Goal: Transaction & Acquisition: Purchase product/service

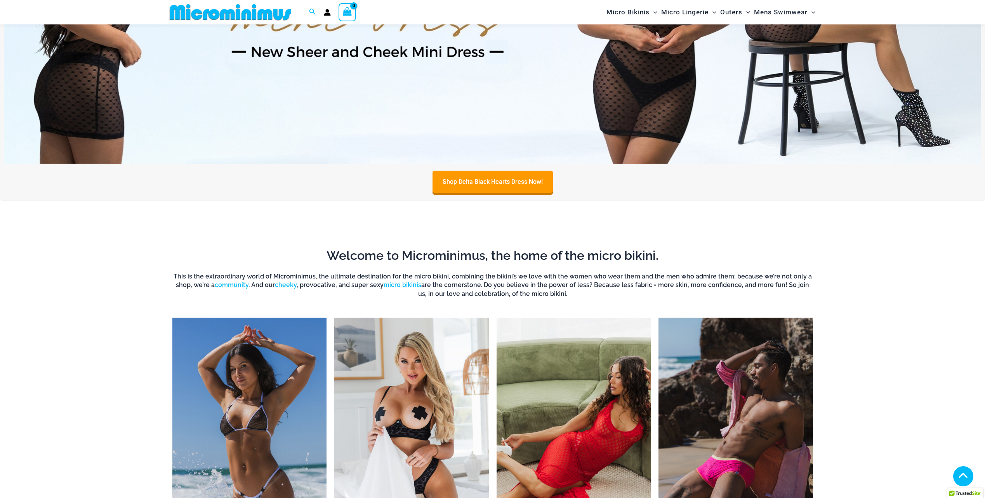
scroll to position [693, 0]
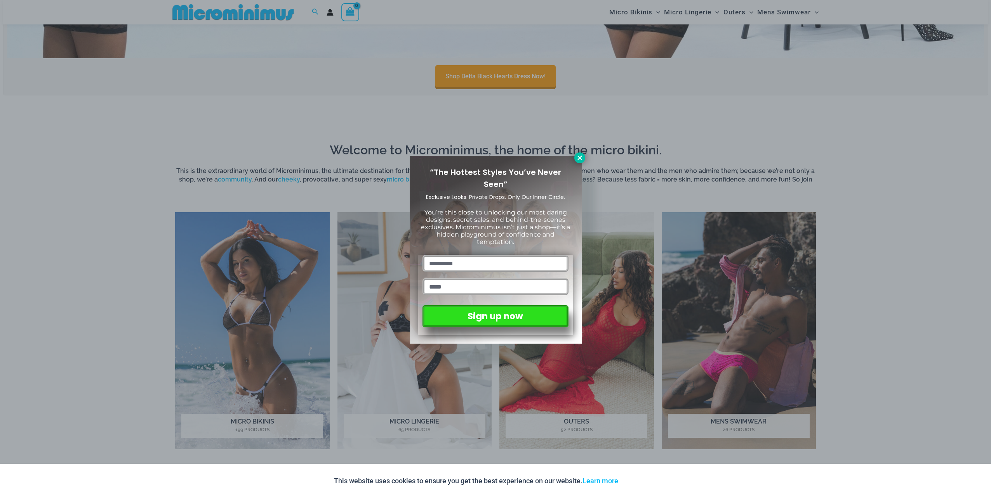
click at [581, 159] on icon at bounding box center [579, 157] width 7 height 7
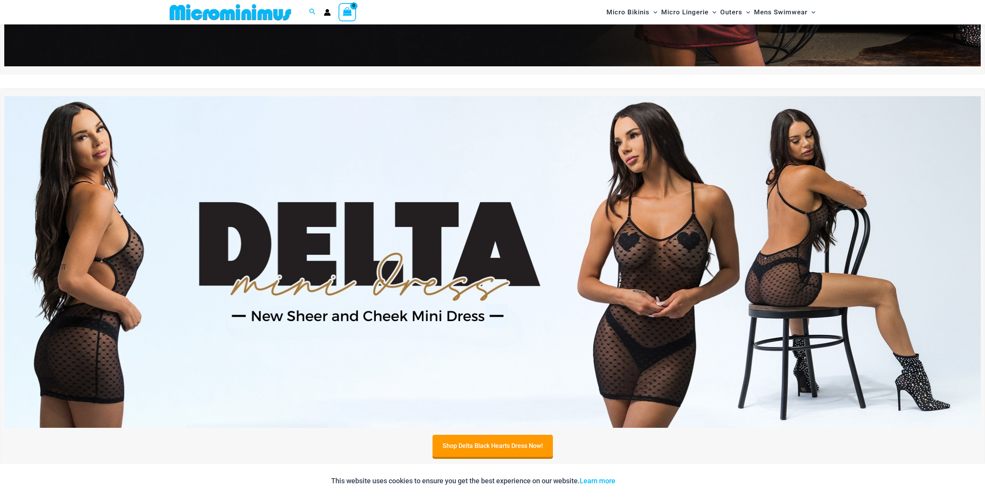
scroll to position [149, 0]
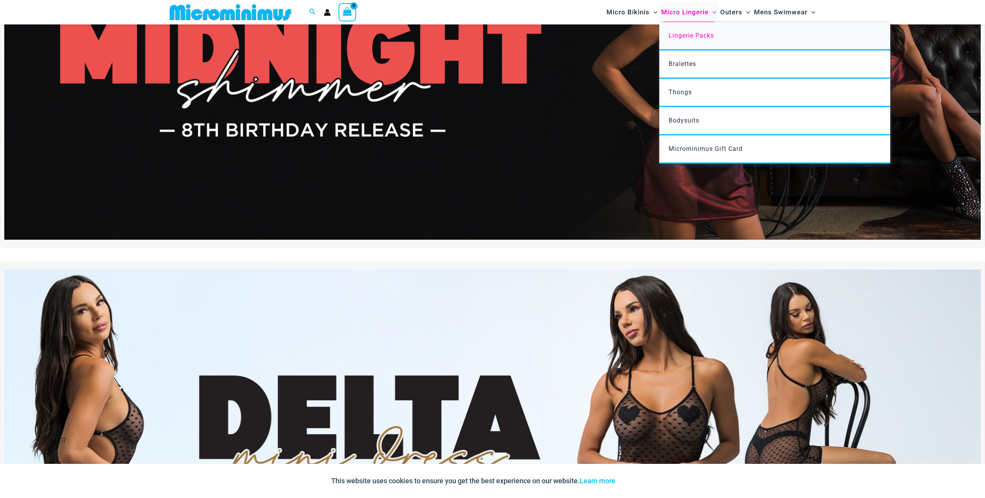
click at [677, 33] on span "Lingerie Packs" at bounding box center [690, 35] width 45 height 7
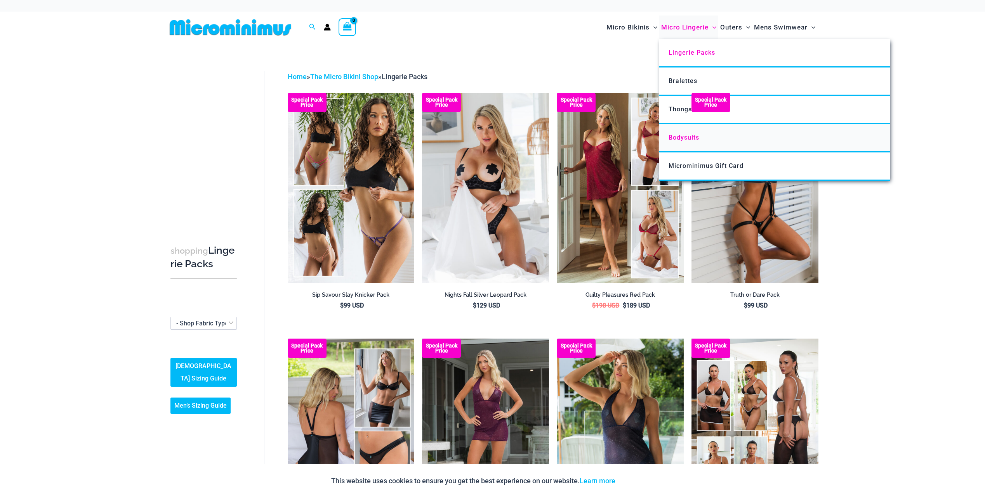
click at [678, 138] on span "Bodysuits" at bounding box center [683, 137] width 31 height 7
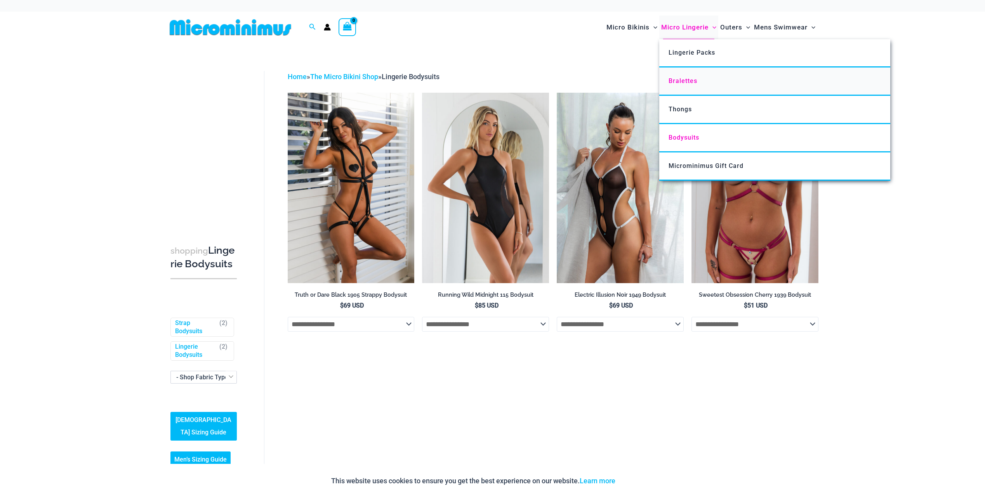
click at [688, 82] on span "Bralettes" at bounding box center [682, 80] width 29 height 7
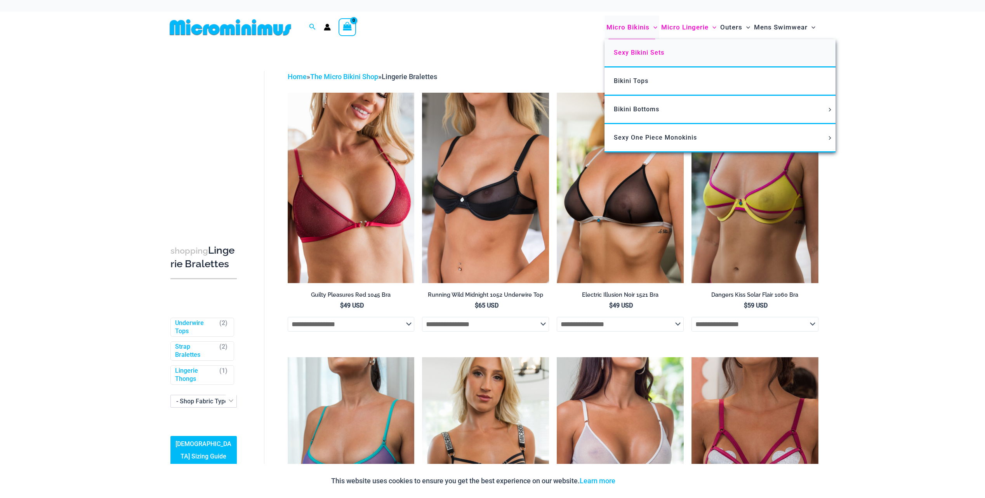
click at [639, 50] on span "Sexy Bikini Sets" at bounding box center [639, 52] width 50 height 7
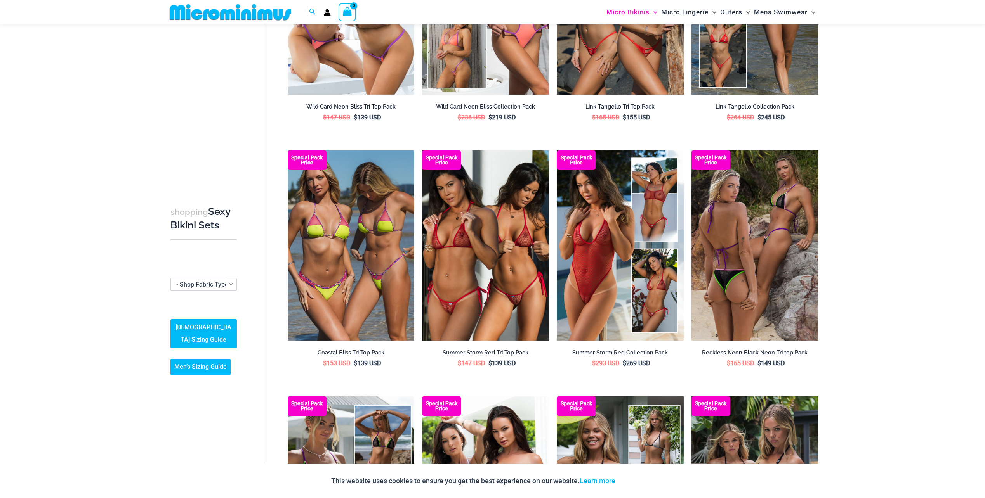
scroll to position [692, 0]
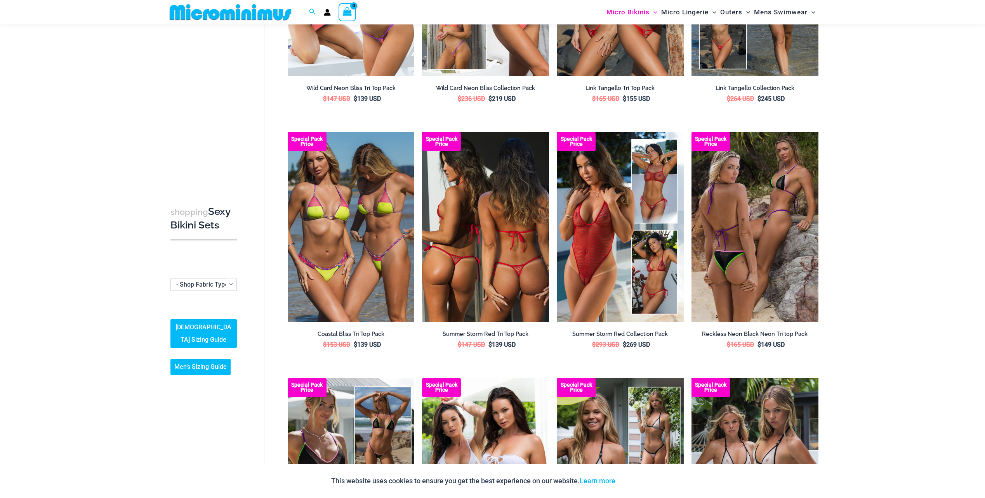
click at [500, 236] on img at bounding box center [485, 227] width 127 height 190
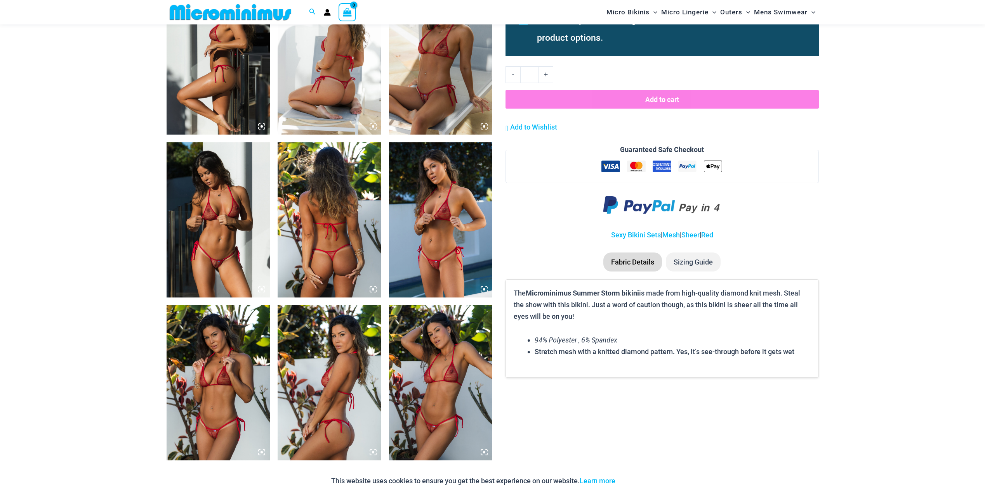
scroll to position [770, 0]
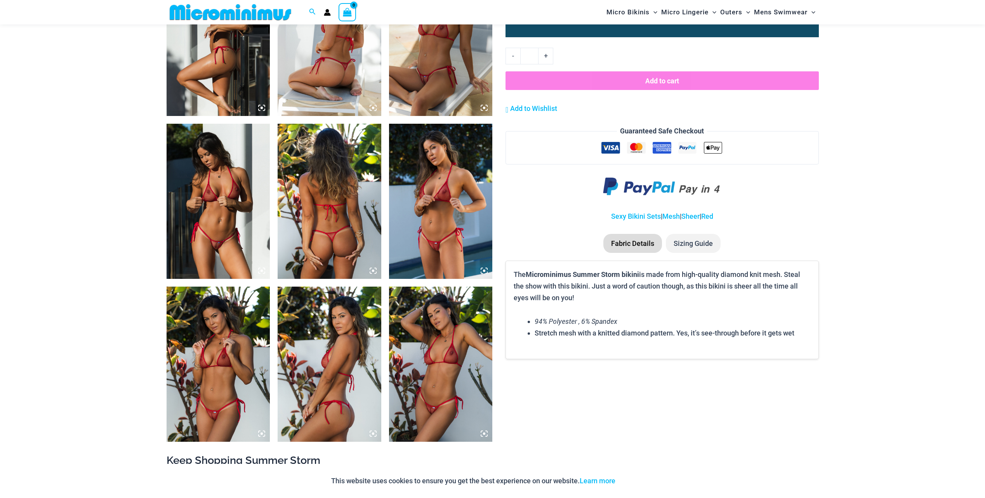
click at [213, 247] on img at bounding box center [219, 201] width 104 height 155
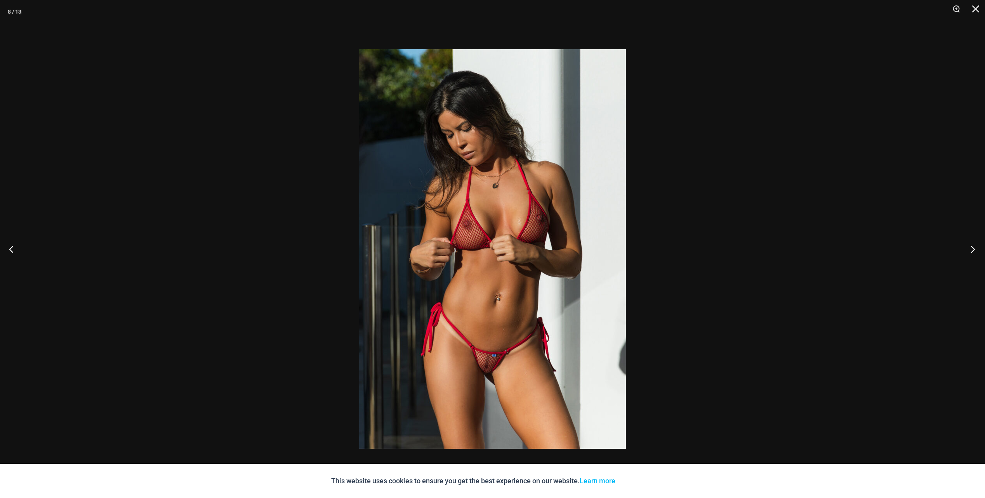
click at [970, 248] on button "Next" at bounding box center [970, 249] width 29 height 39
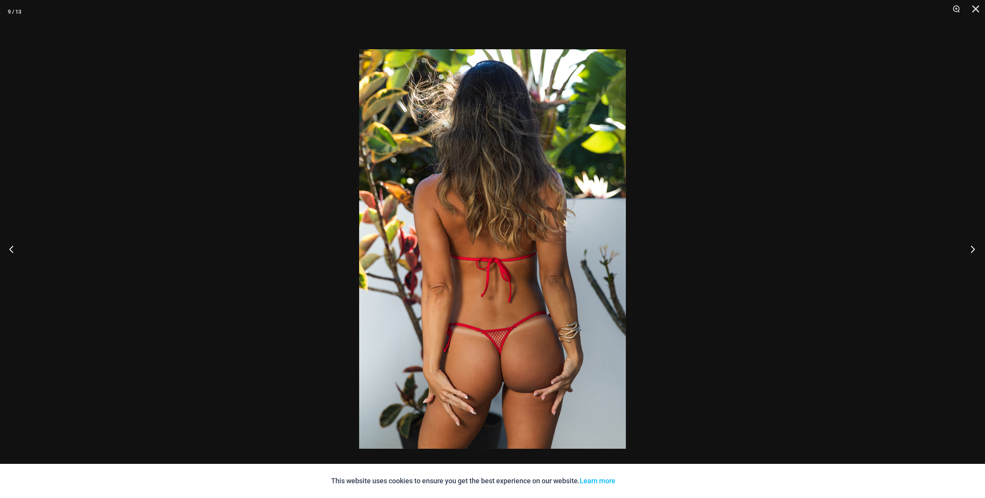
click at [970, 248] on button "Next" at bounding box center [970, 249] width 29 height 39
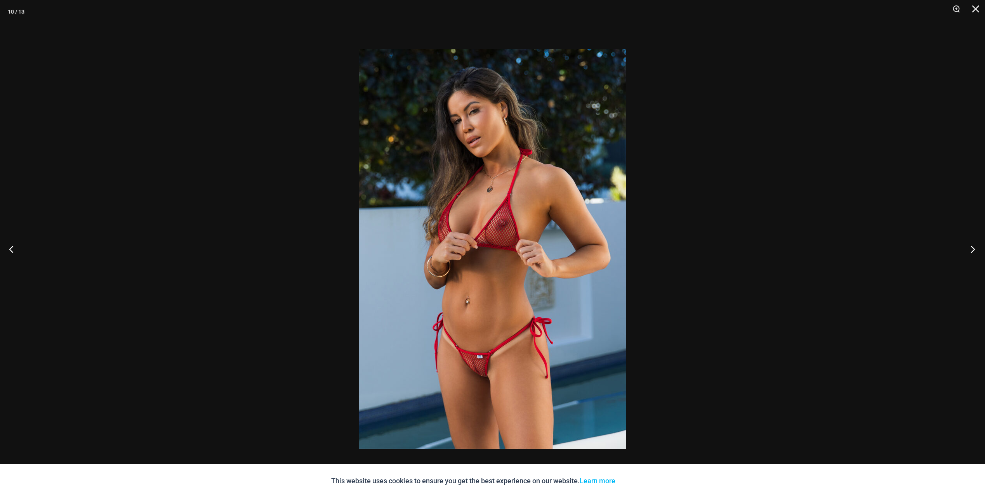
click at [970, 248] on button "Next" at bounding box center [970, 249] width 29 height 39
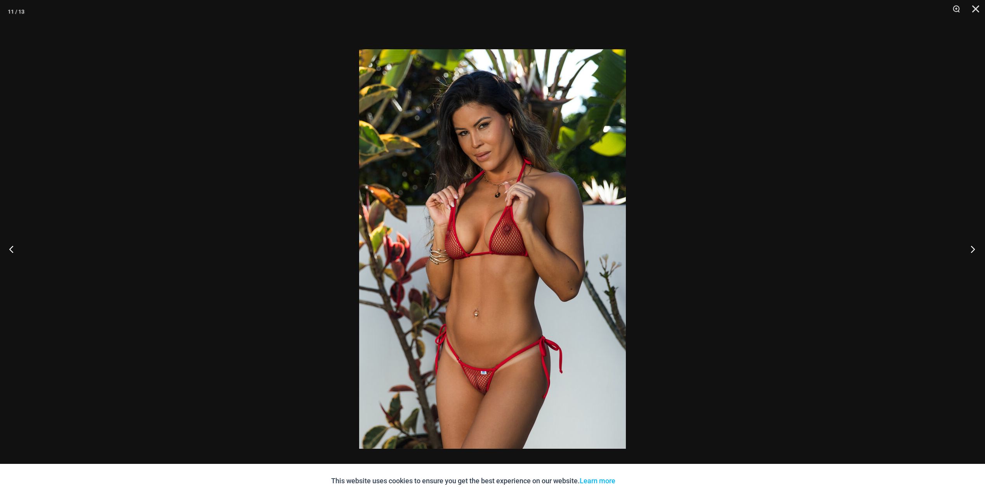
click at [970, 248] on button "Next" at bounding box center [970, 249] width 29 height 39
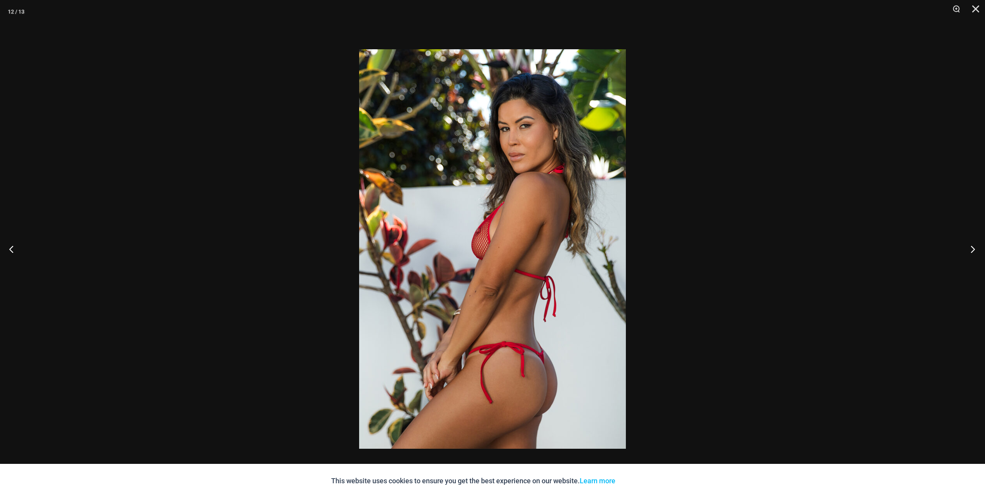
click at [970, 248] on button "Next" at bounding box center [970, 249] width 29 height 39
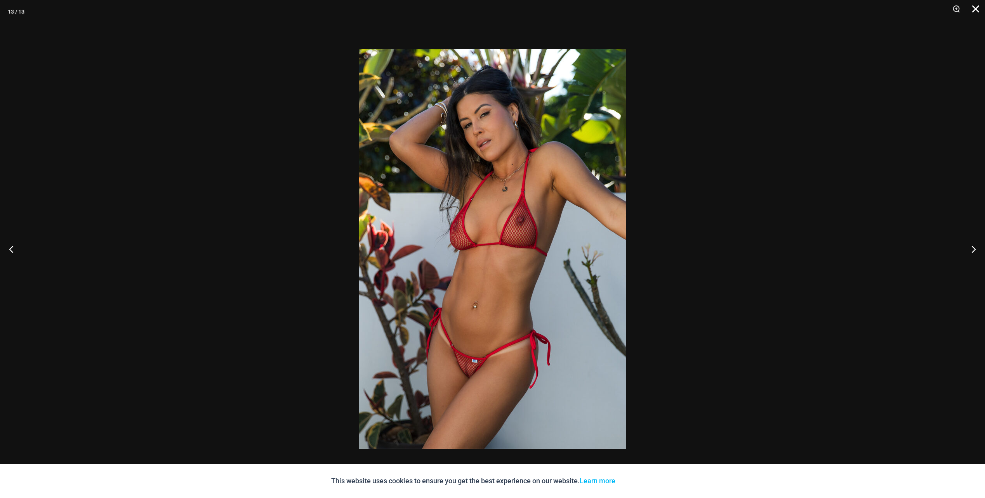
click at [972, 10] on button "Close" at bounding box center [972, 11] width 19 height 23
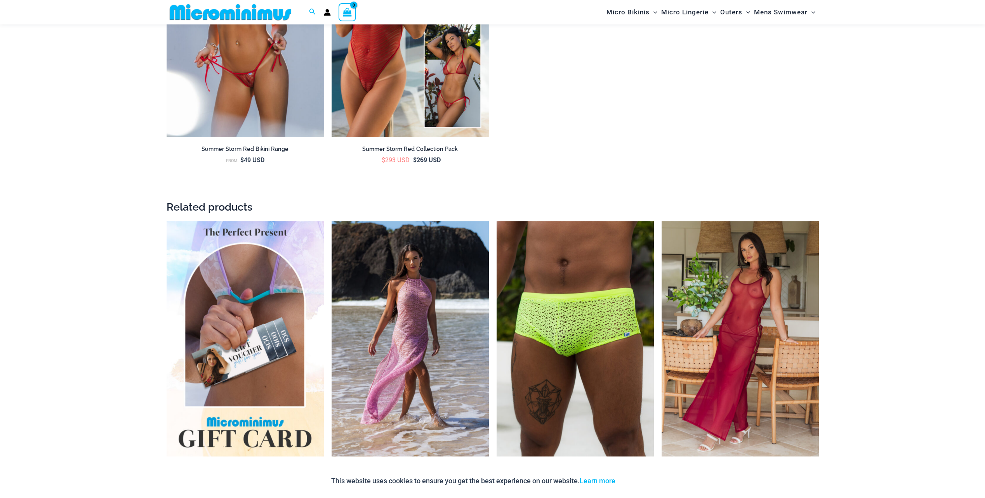
scroll to position [1391, 0]
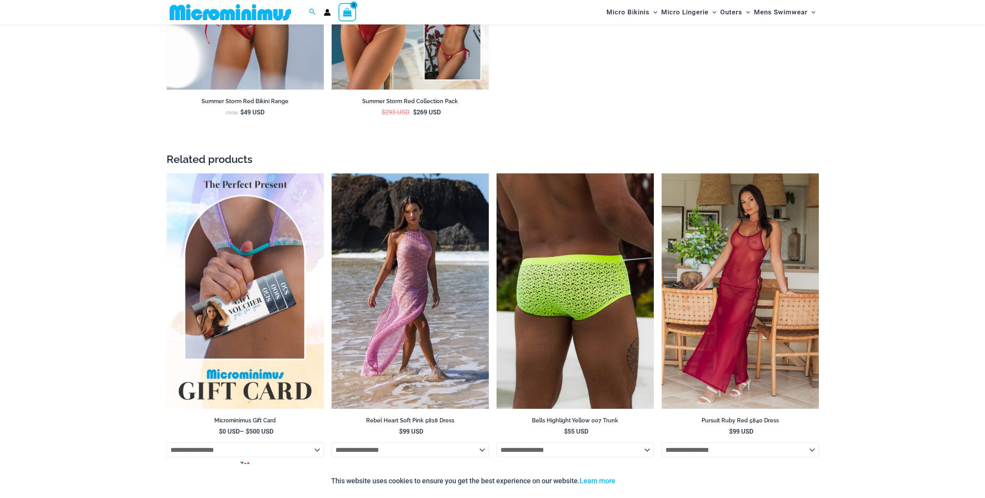
click at [557, 287] on img at bounding box center [574, 292] width 157 height 236
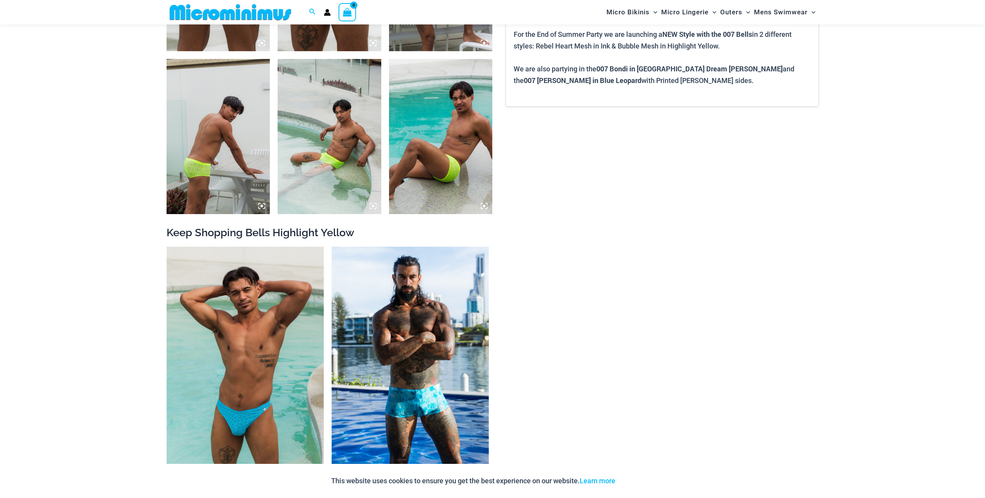
scroll to position [770, 0]
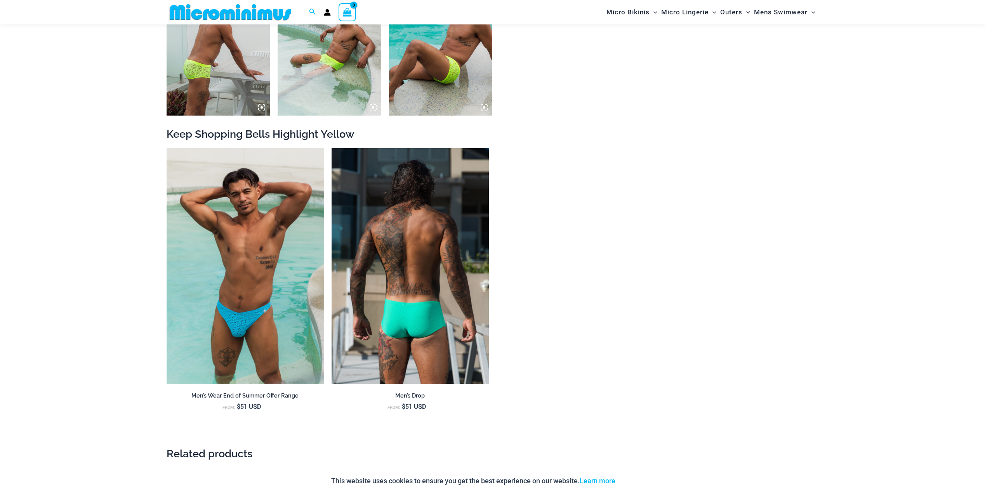
click at [433, 319] on img at bounding box center [409, 266] width 157 height 236
click at [401, 318] on img at bounding box center [409, 266] width 157 height 236
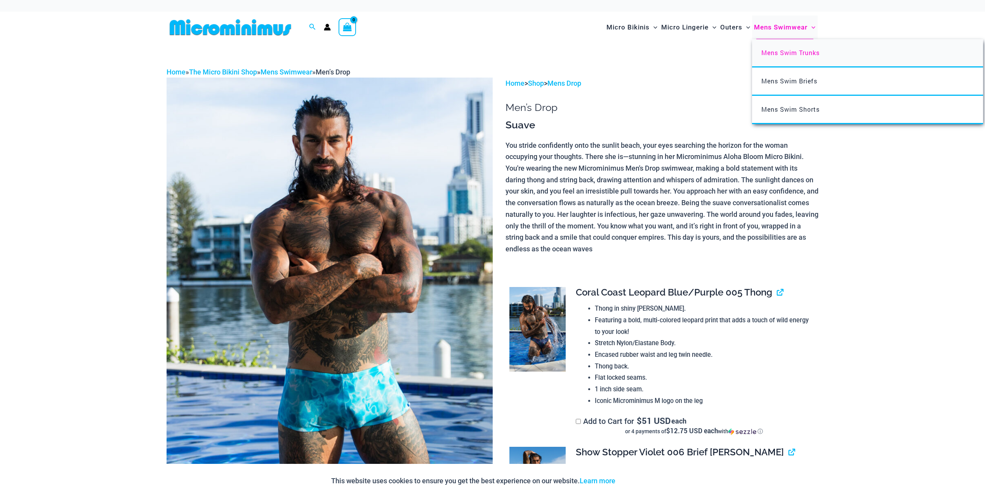
click at [773, 53] on span "Mens Swim Trunks" at bounding box center [790, 53] width 58 height 8
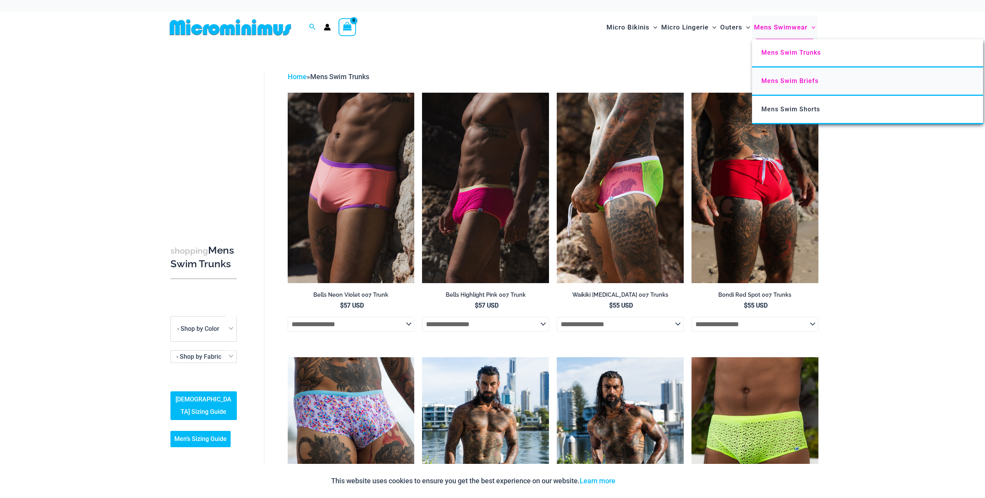
click at [795, 86] on link "Mens Swim Briefs" at bounding box center [867, 82] width 231 height 28
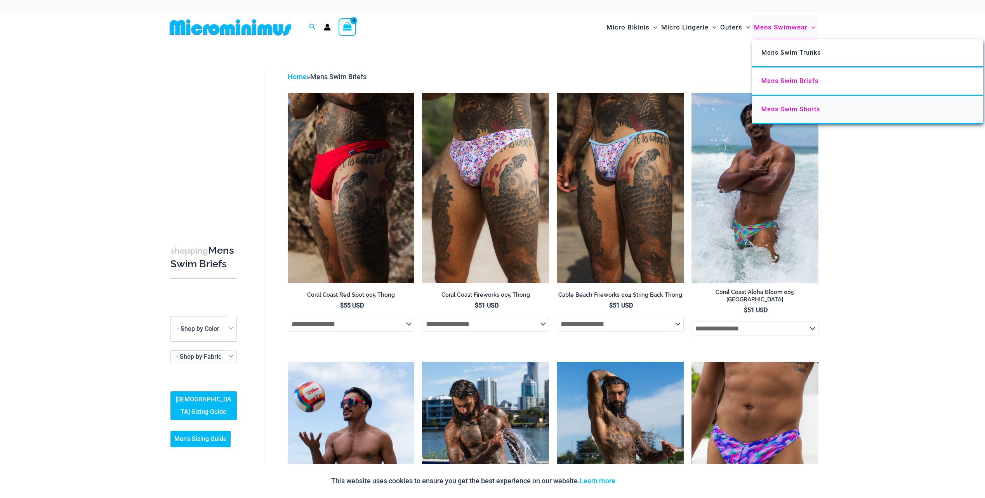
click at [791, 111] on span "Mens Swim Shorts" at bounding box center [790, 109] width 59 height 7
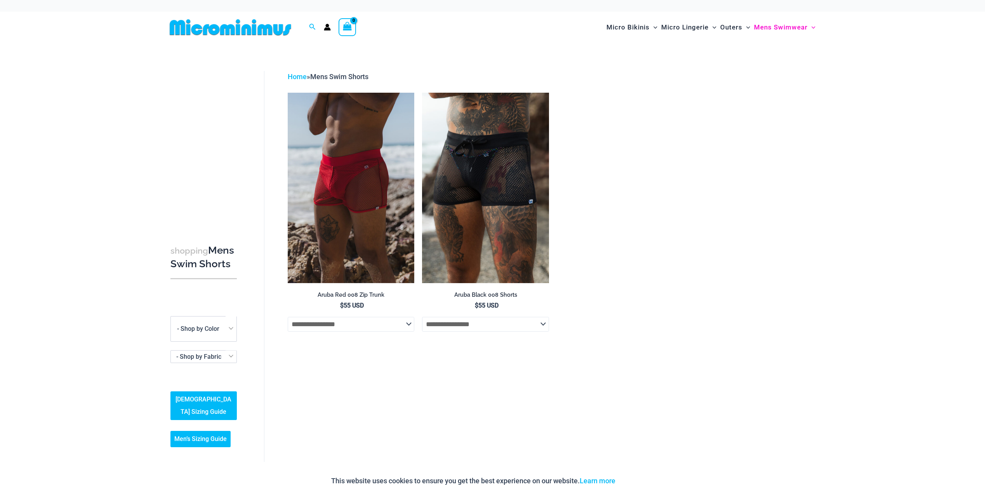
click at [269, 29] on img at bounding box center [231, 27] width 128 height 17
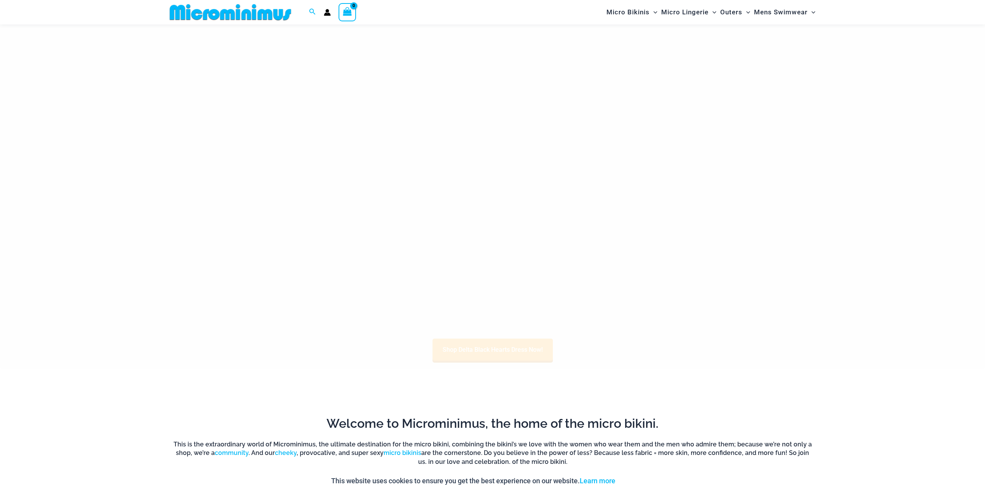
scroll to position [420, 0]
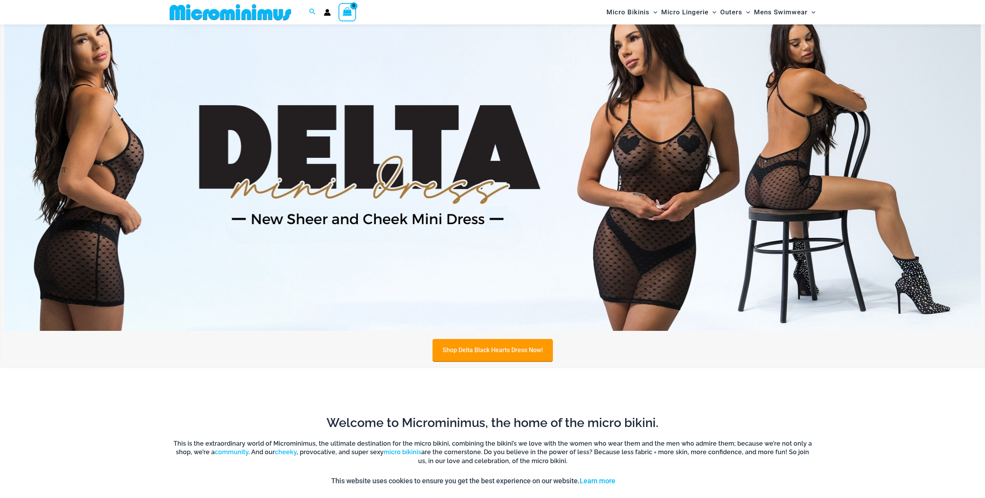
click at [504, 356] on link "Shop Delta Black Hearts Dress Now!" at bounding box center [492, 350] width 120 height 22
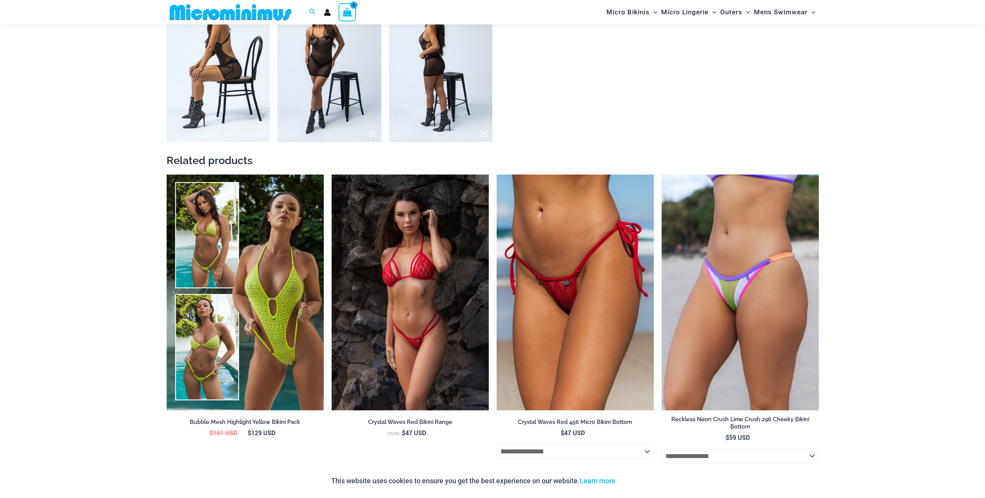
scroll to position [1081, 0]
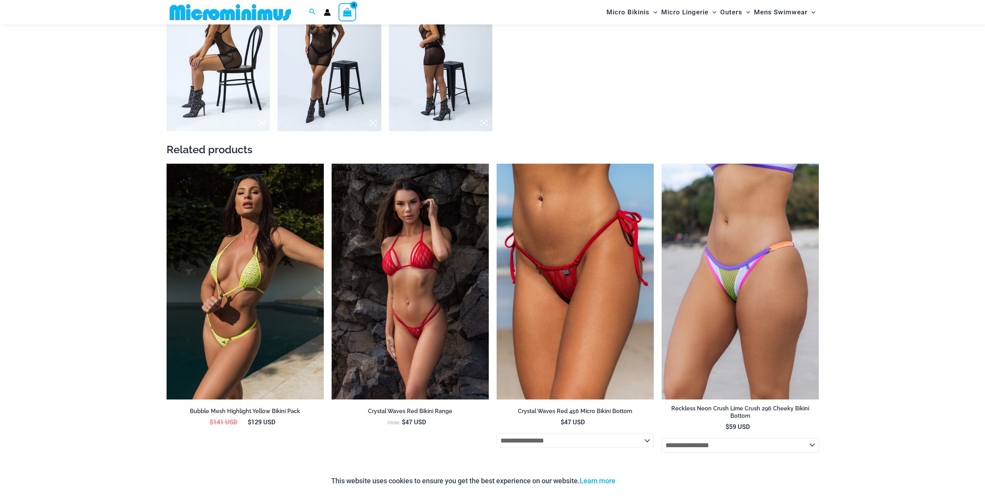
click at [256, 312] on img at bounding box center [245, 282] width 157 height 236
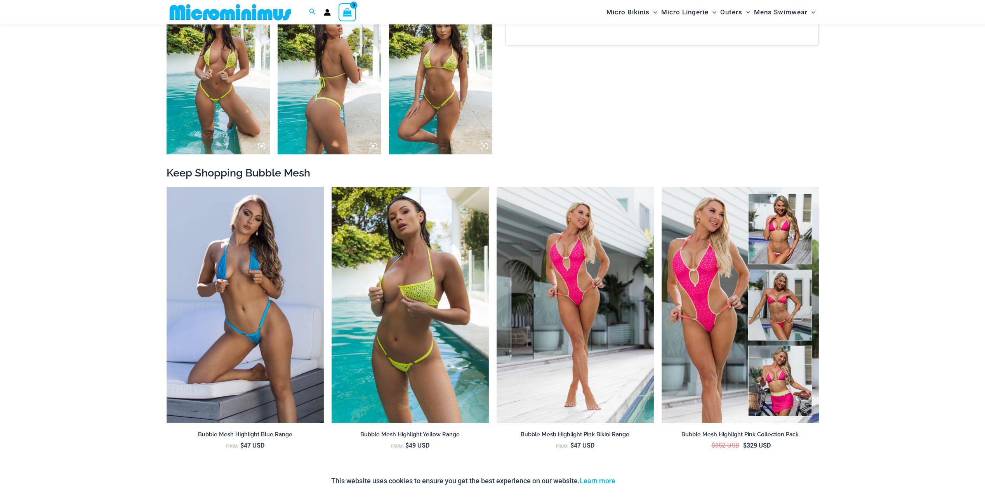
scroll to position [770, 0]
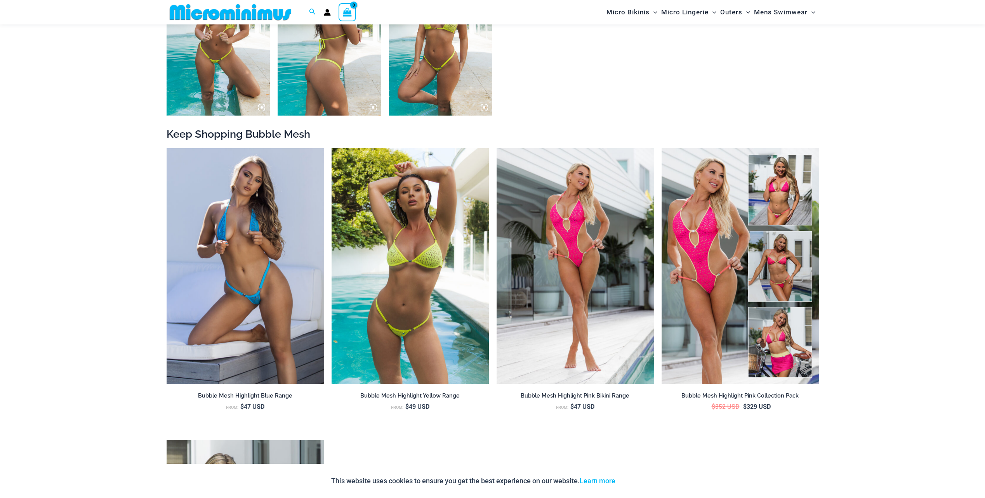
click at [409, 337] on img at bounding box center [409, 266] width 157 height 236
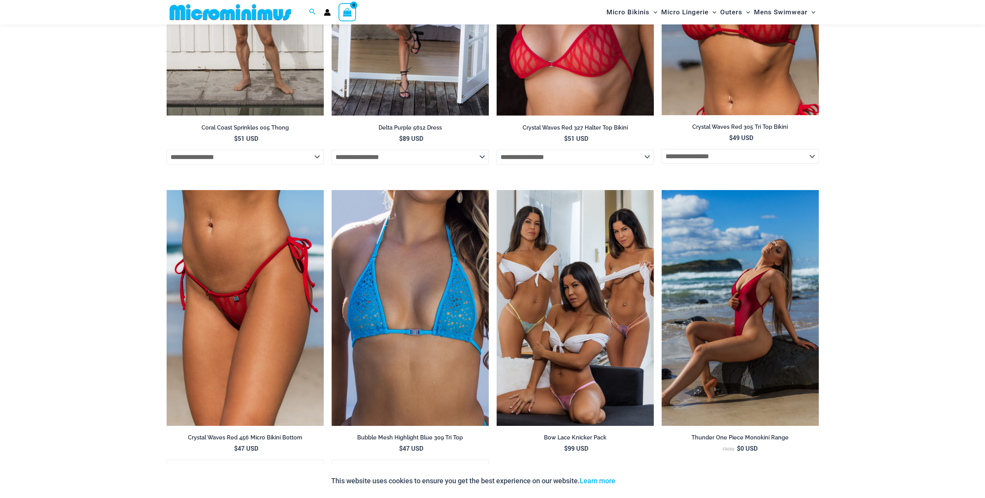
scroll to position [1702, 0]
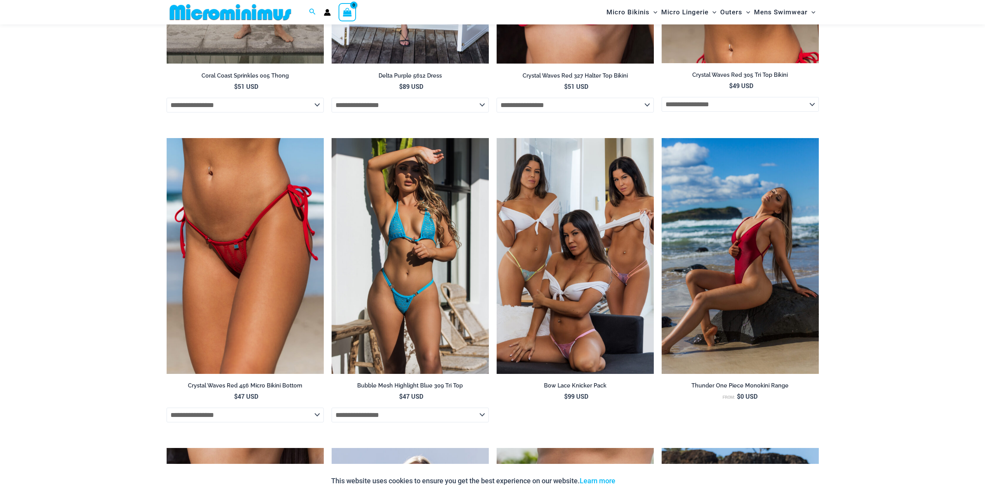
click at [448, 308] on img at bounding box center [409, 256] width 157 height 236
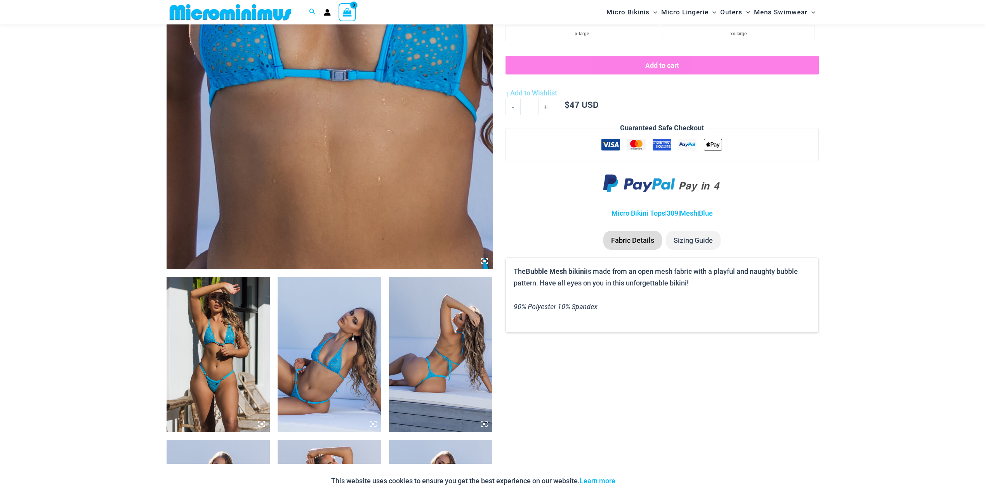
scroll to position [304, 0]
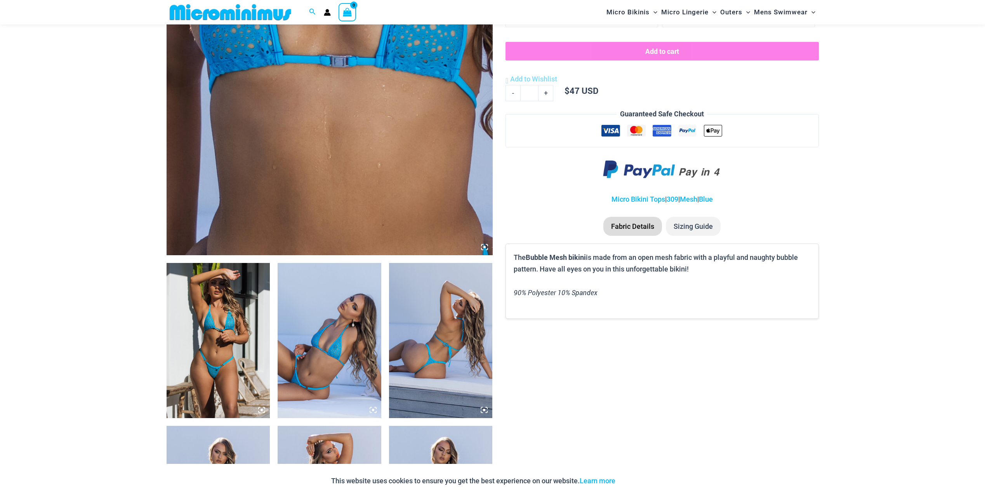
click at [207, 371] on img at bounding box center [219, 340] width 104 height 155
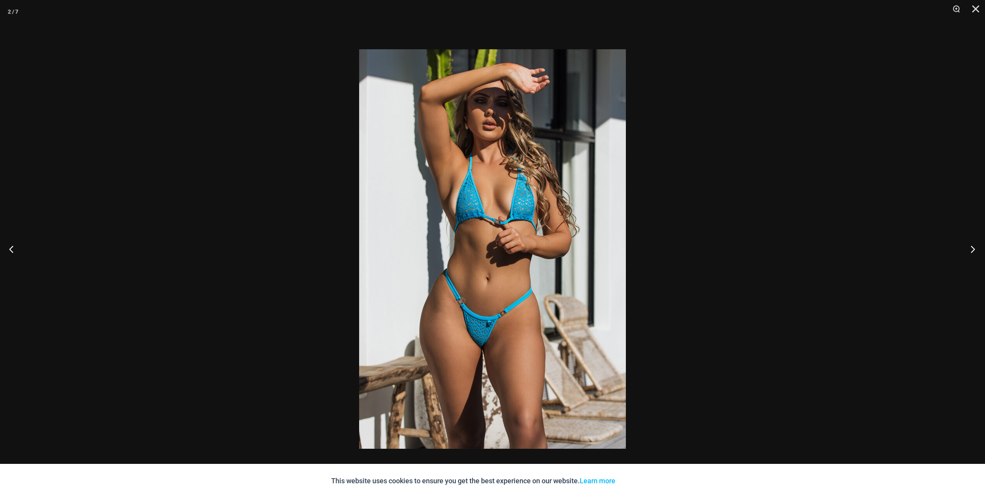
click at [970, 246] on button "Next" at bounding box center [970, 249] width 29 height 39
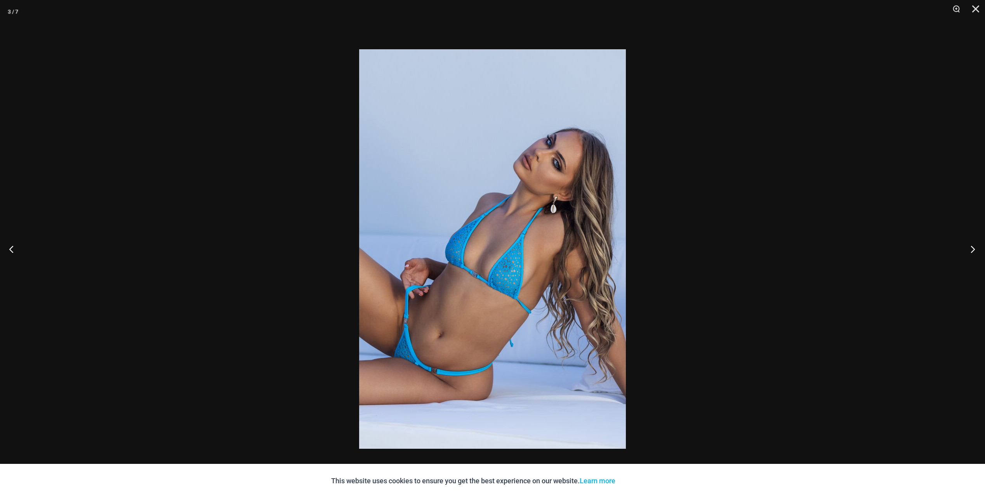
click at [970, 246] on button "Next" at bounding box center [970, 249] width 29 height 39
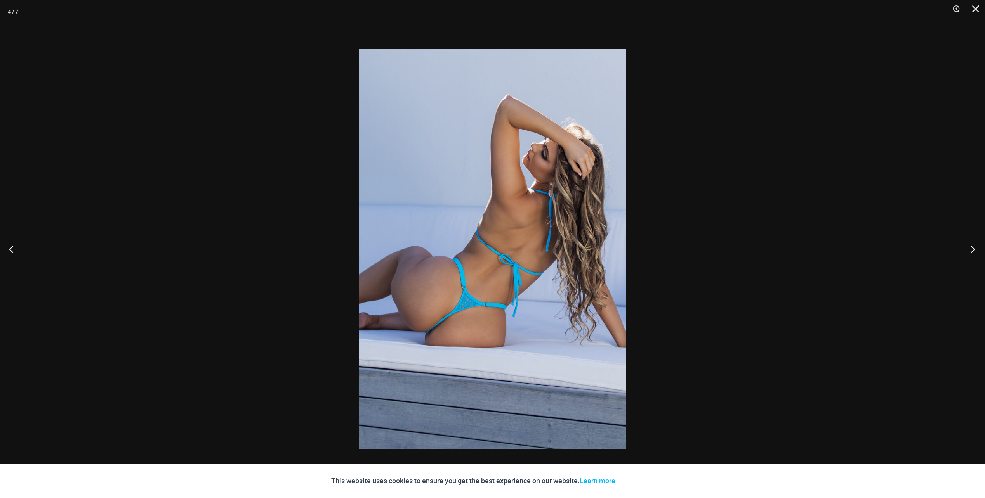
click at [970, 246] on button "Next" at bounding box center [970, 249] width 29 height 39
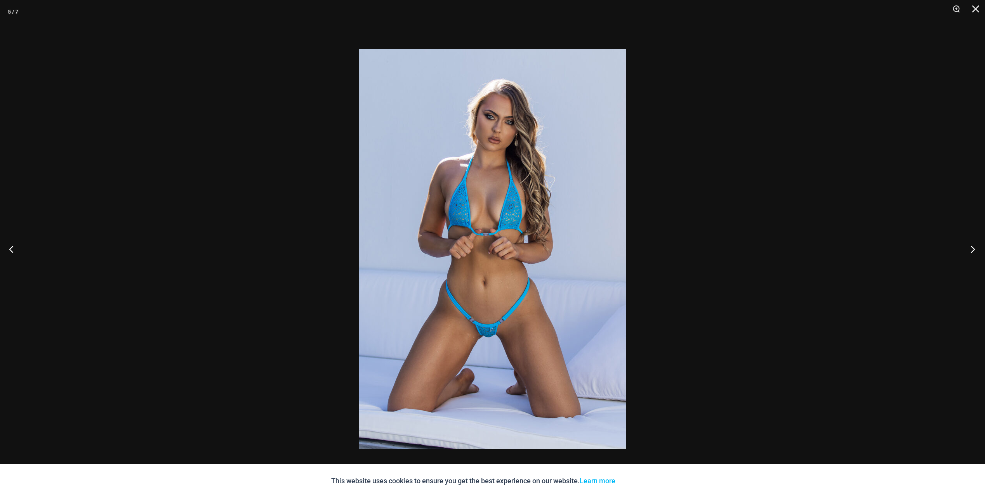
click at [970, 246] on button "Next" at bounding box center [970, 249] width 29 height 39
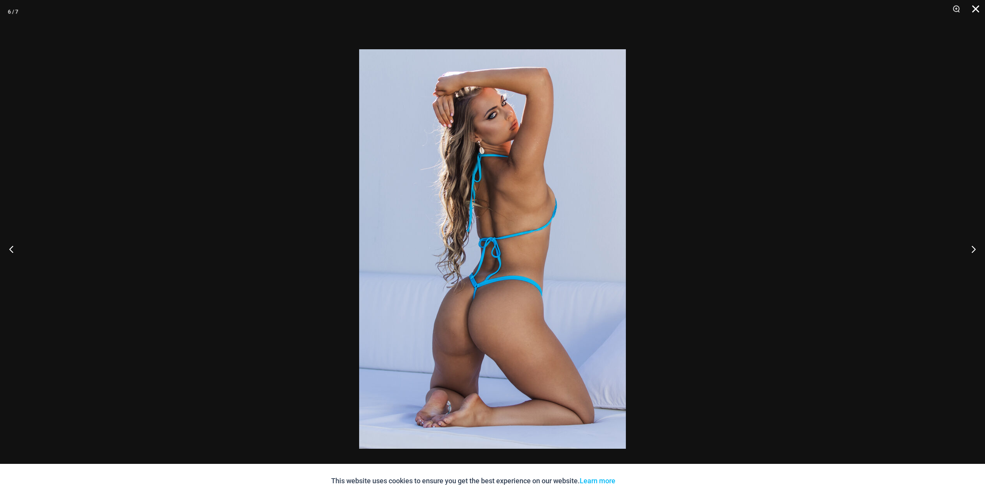
click at [975, 12] on button "Close" at bounding box center [972, 11] width 19 height 23
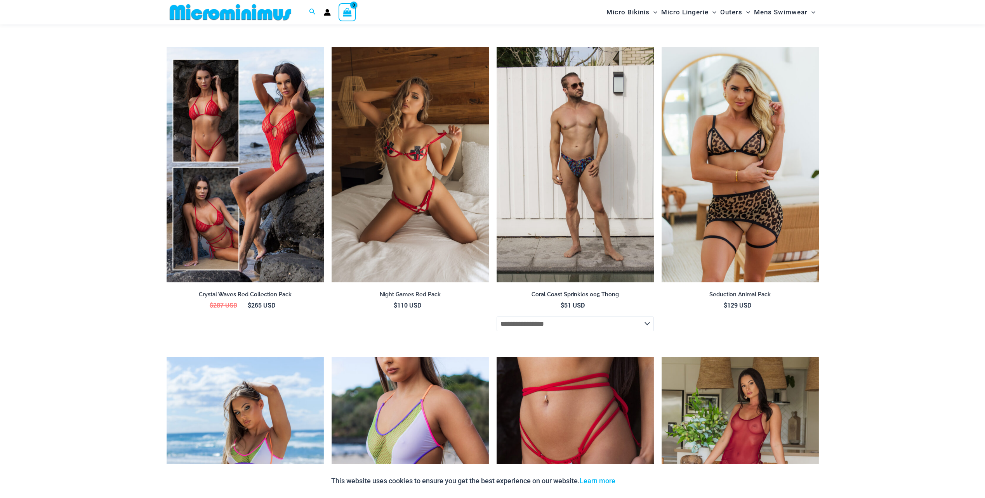
scroll to position [1973, 0]
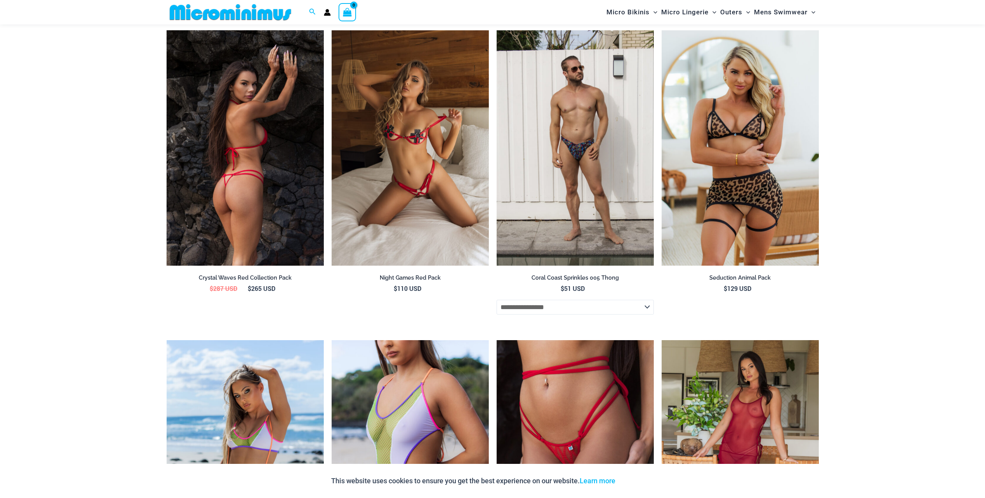
click at [258, 189] on img at bounding box center [245, 148] width 157 height 236
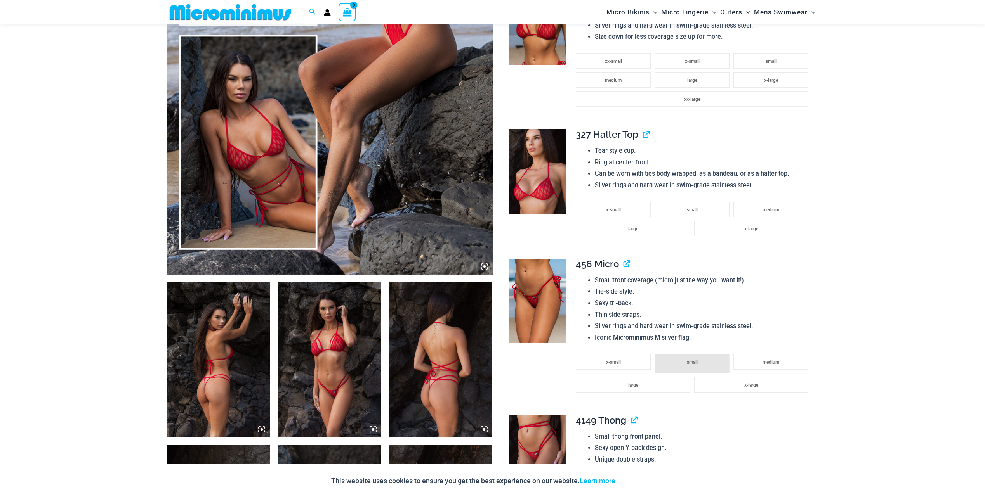
scroll to position [266, 0]
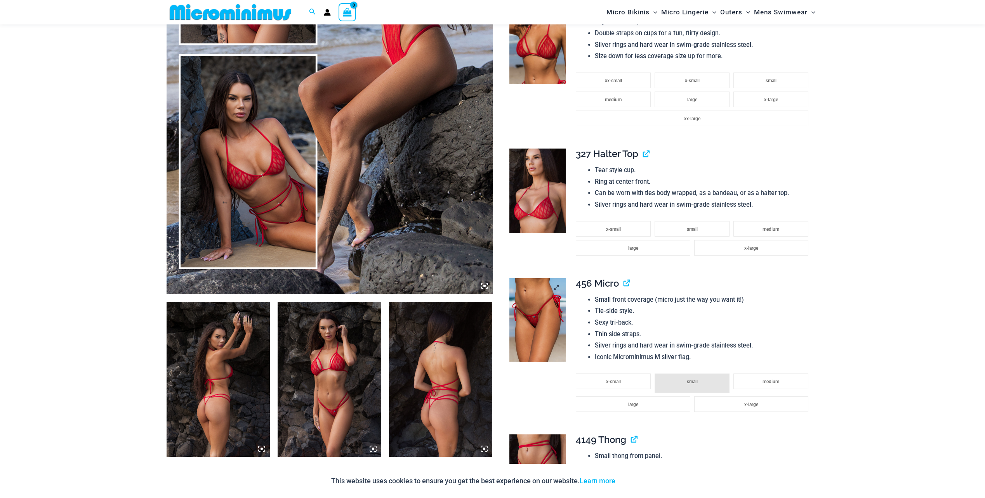
click at [537, 312] on img at bounding box center [537, 320] width 56 height 85
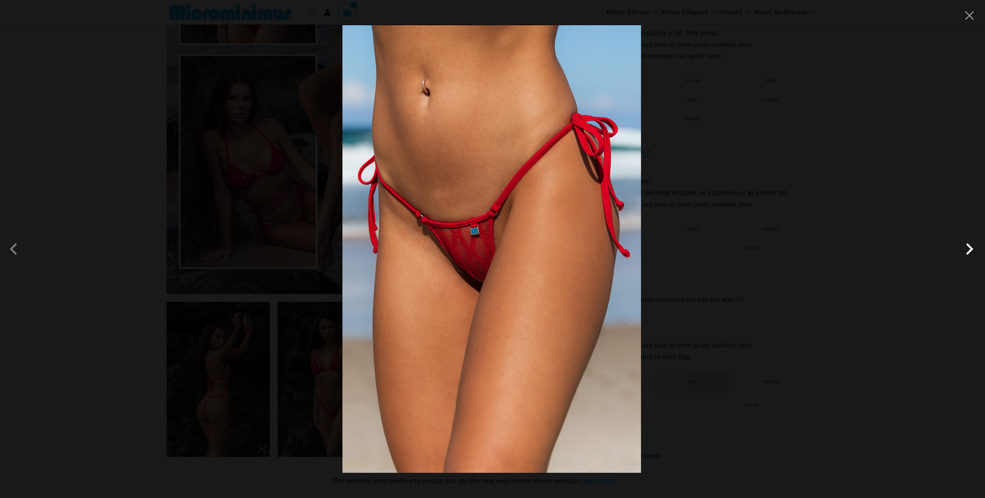
click at [967, 253] on span at bounding box center [969, 249] width 23 height 23
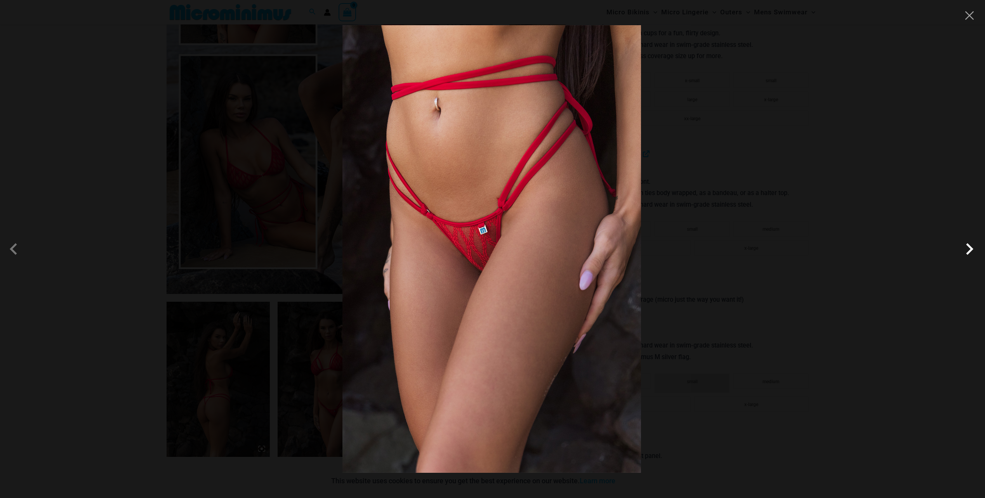
click at [967, 253] on span at bounding box center [969, 249] width 23 height 23
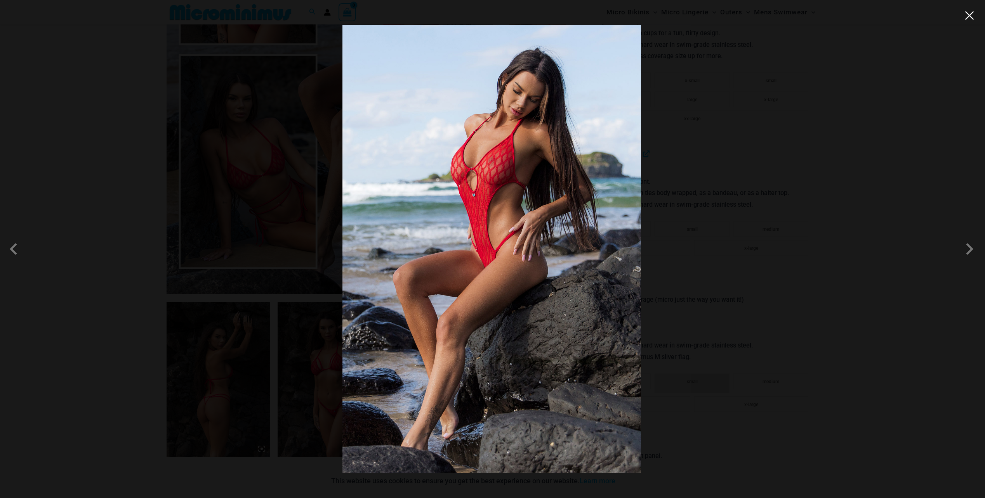
click at [973, 20] on button "Close" at bounding box center [969, 16] width 12 height 12
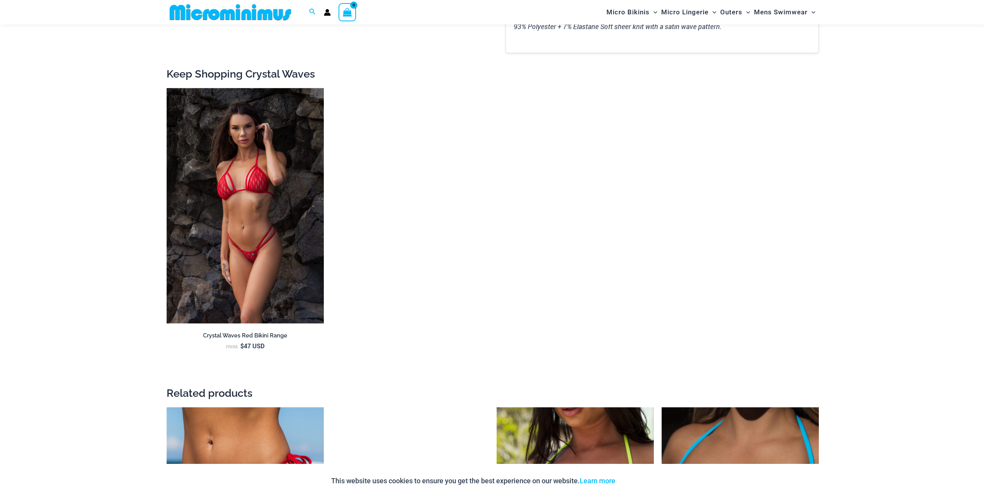
scroll to position [1585, 0]
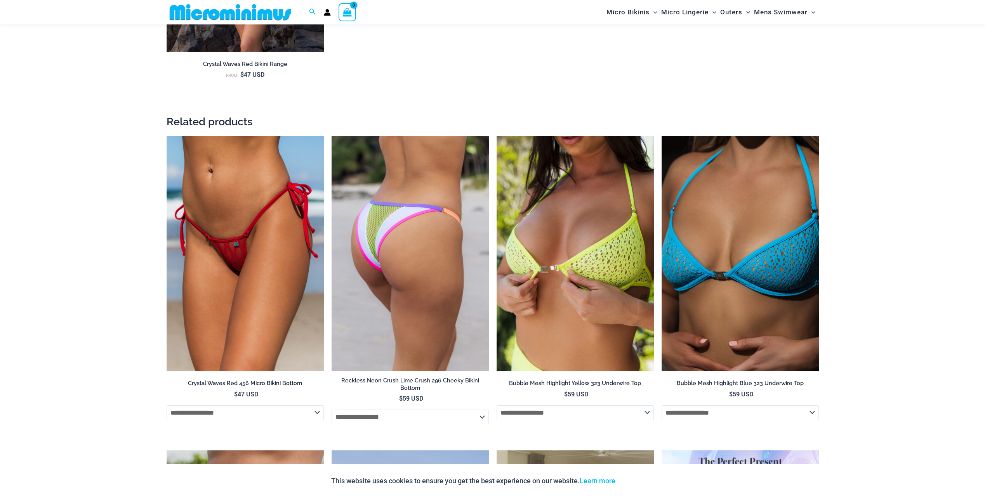
click at [410, 295] on img at bounding box center [409, 254] width 157 height 236
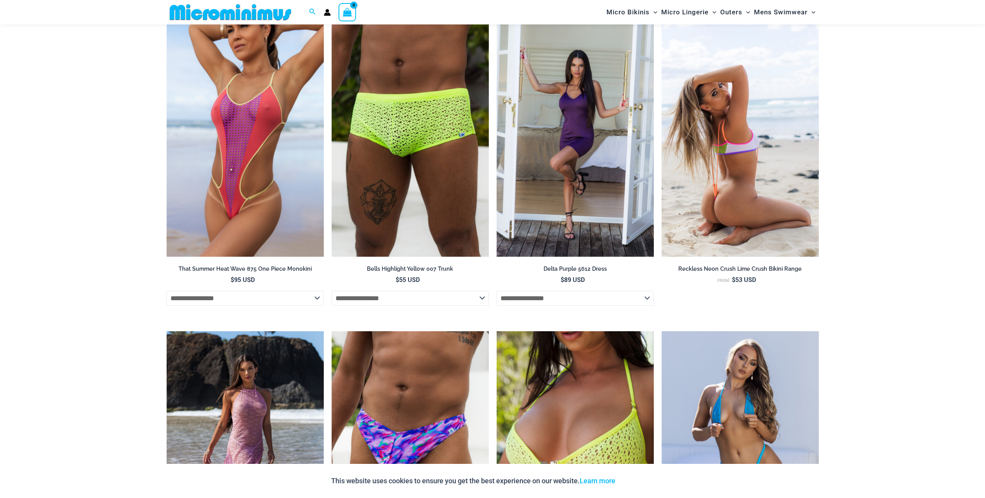
scroll to position [1508, 0]
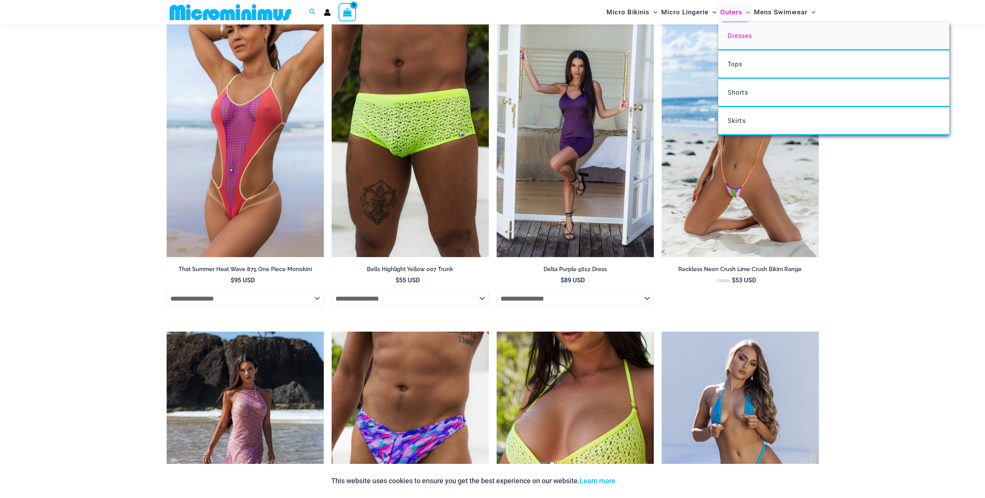
click at [736, 36] on span "Dresses" at bounding box center [739, 35] width 24 height 8
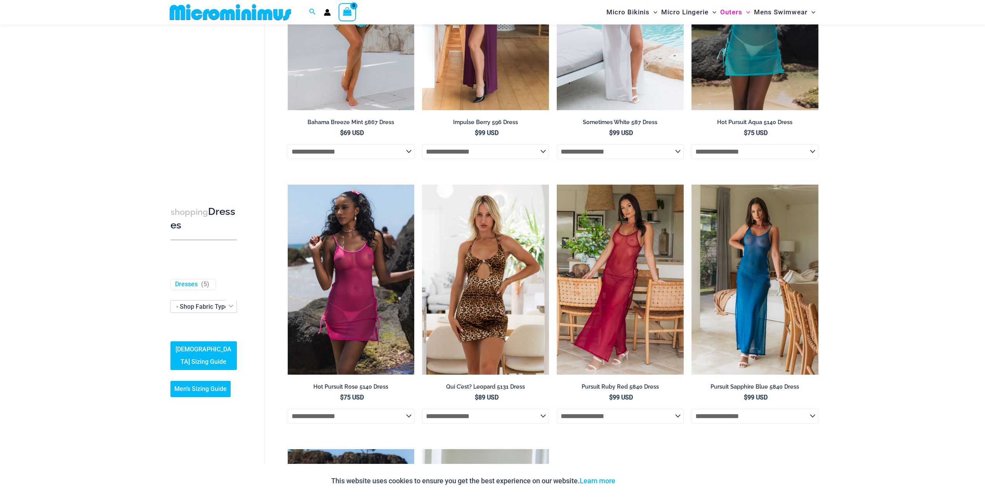
scroll to position [436, 0]
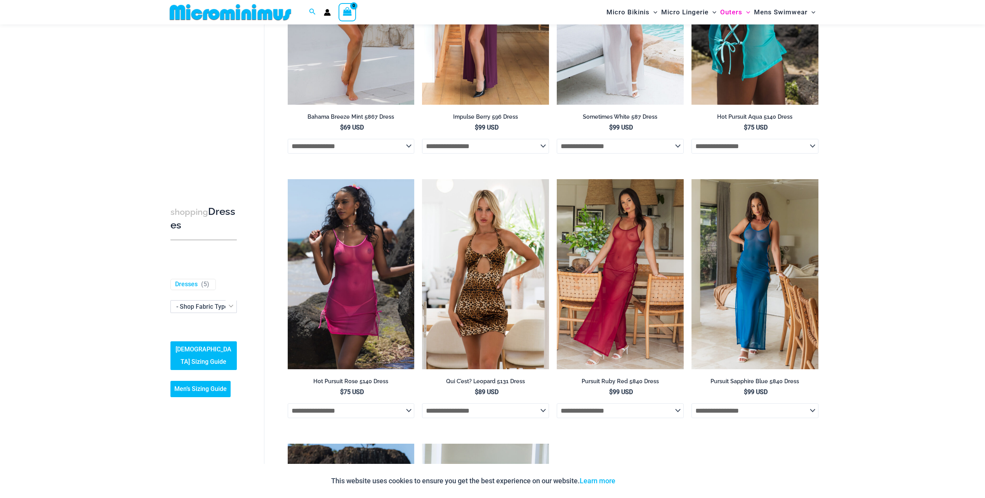
click at [789, 148] on select "**********" at bounding box center [754, 146] width 127 height 15
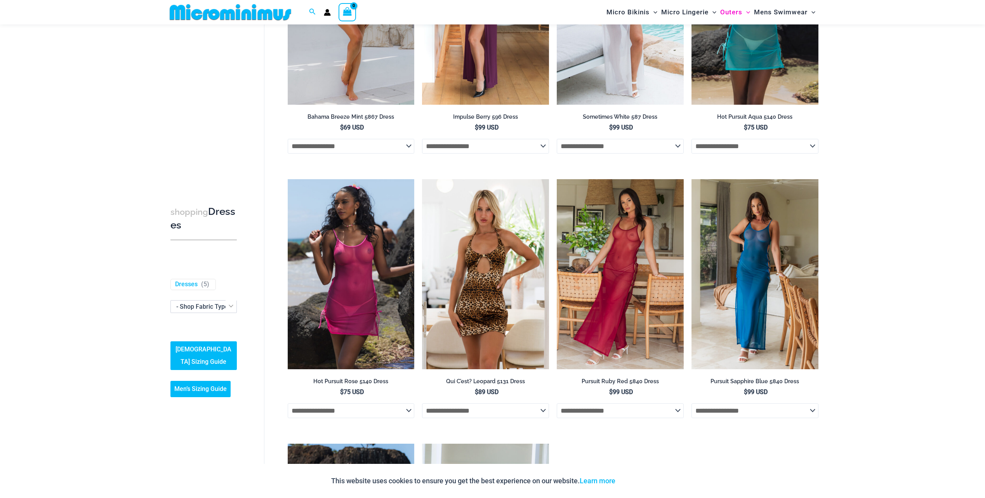
click at [864, 149] on div "**********" at bounding box center [492, 172] width 985 height 1144
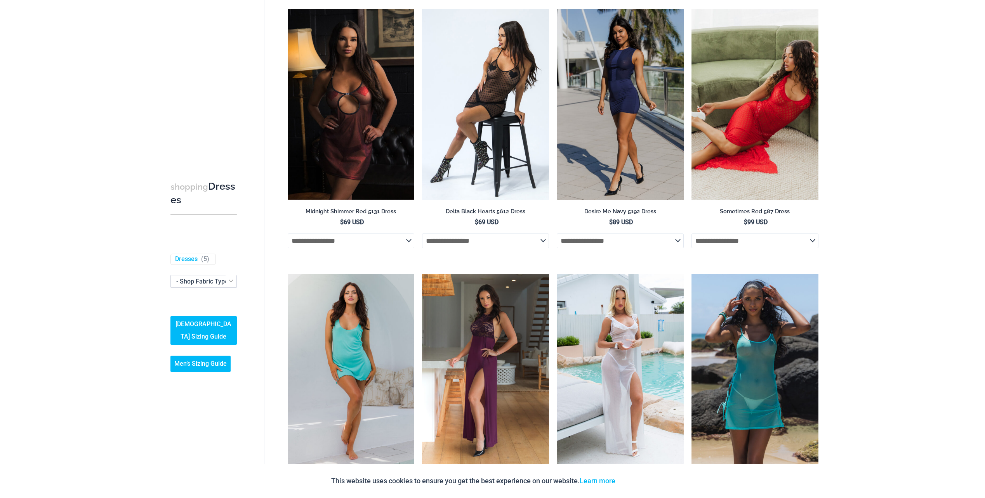
scroll to position [0, 0]
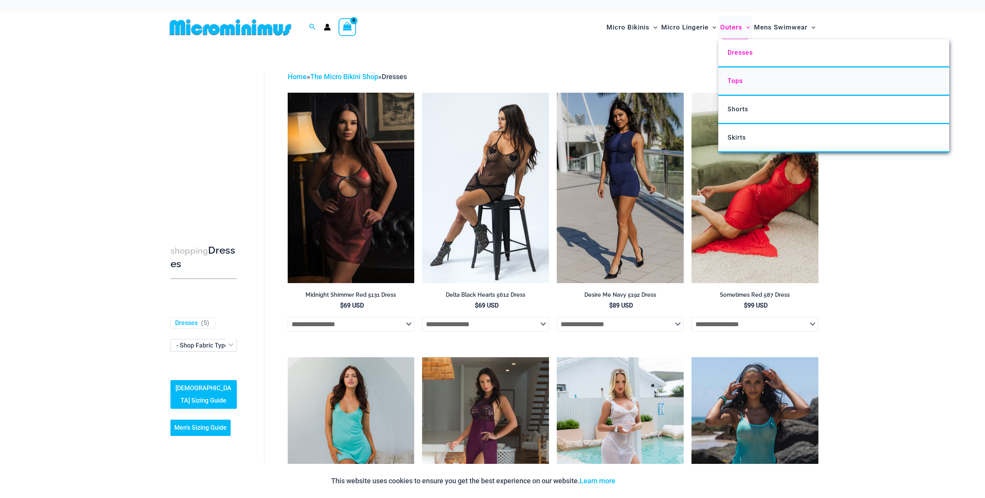
click at [738, 83] on span "Tops" at bounding box center [734, 80] width 15 height 7
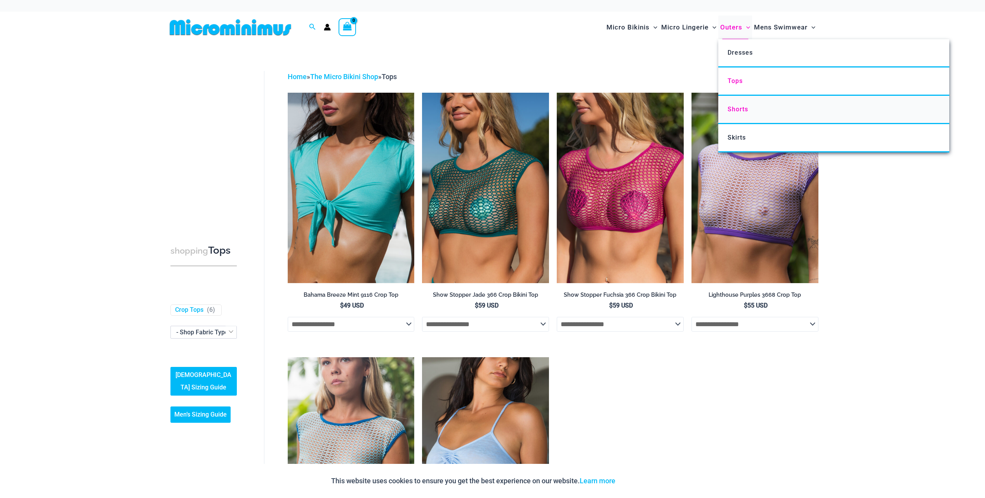
click at [742, 112] on span "Shorts" at bounding box center [737, 109] width 21 height 7
